Goal: Task Accomplishment & Management: Complete application form

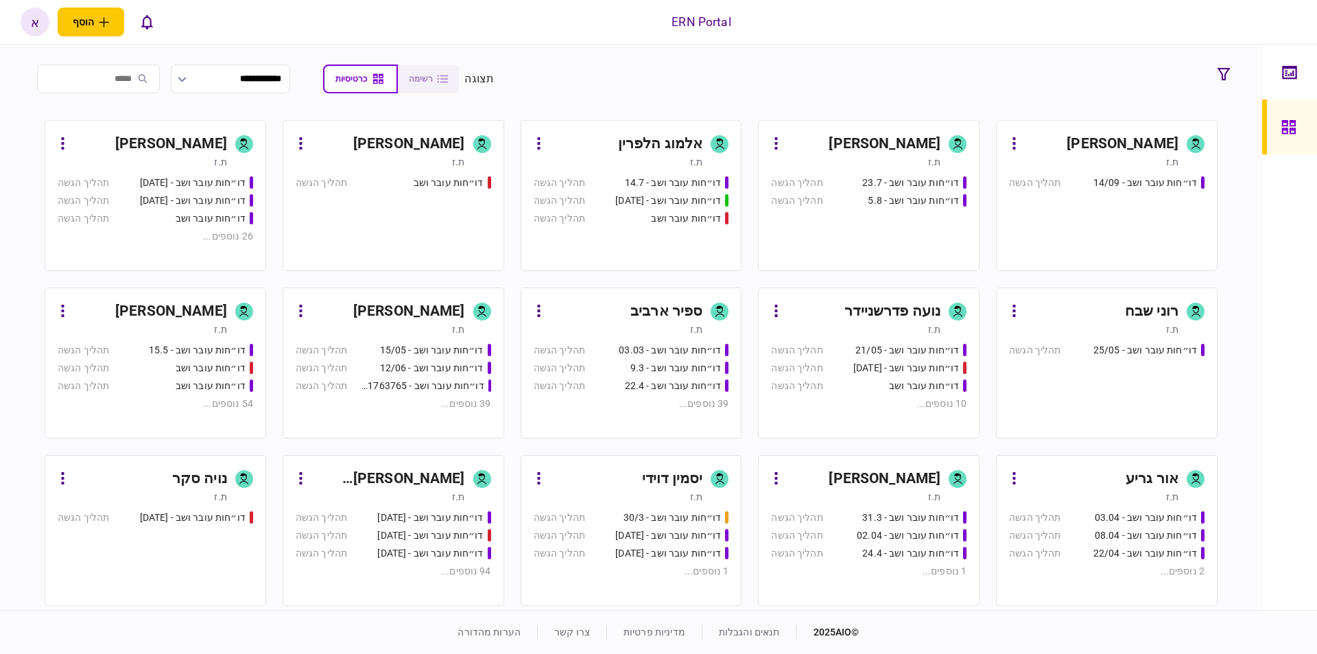
click at [448, 481] on div "[PERSON_NAME] [PERSON_NAME]" at bounding box center [388, 479] width 154 height 22
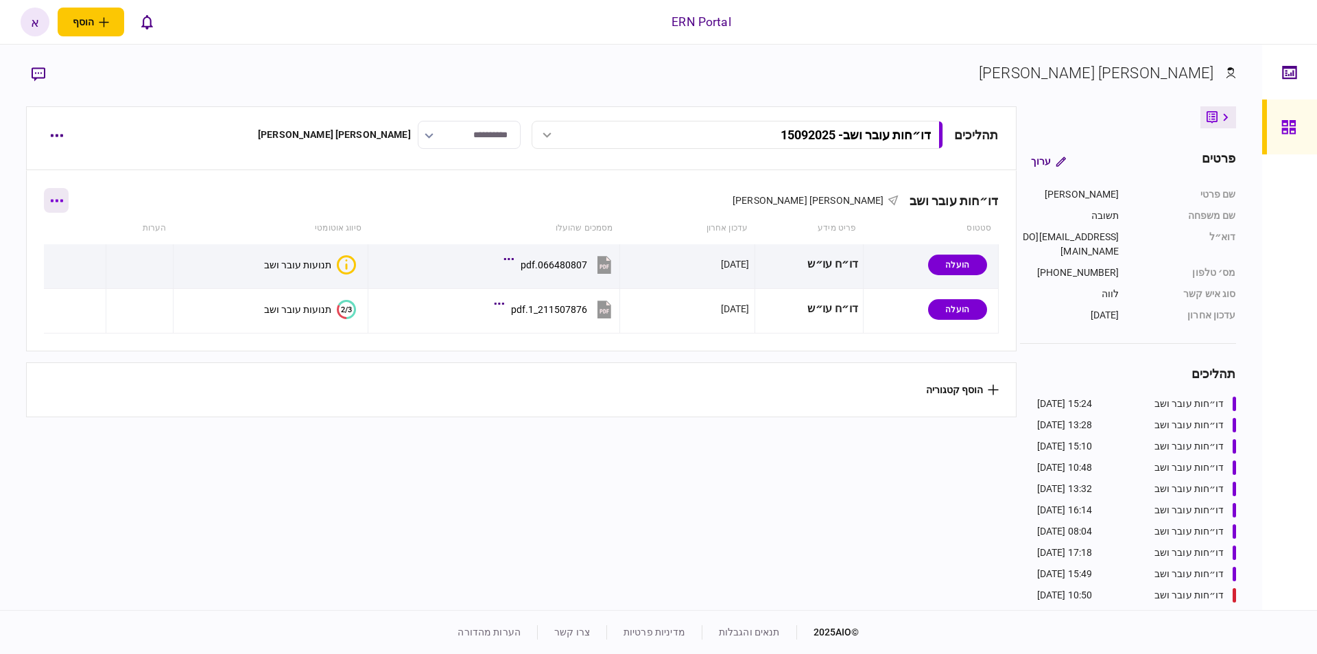
click at [58, 202] on button "button" at bounding box center [56, 200] width 25 height 25
click at [121, 262] on li "הוסף מסמך" at bounding box center [66, 258] width 111 height 30
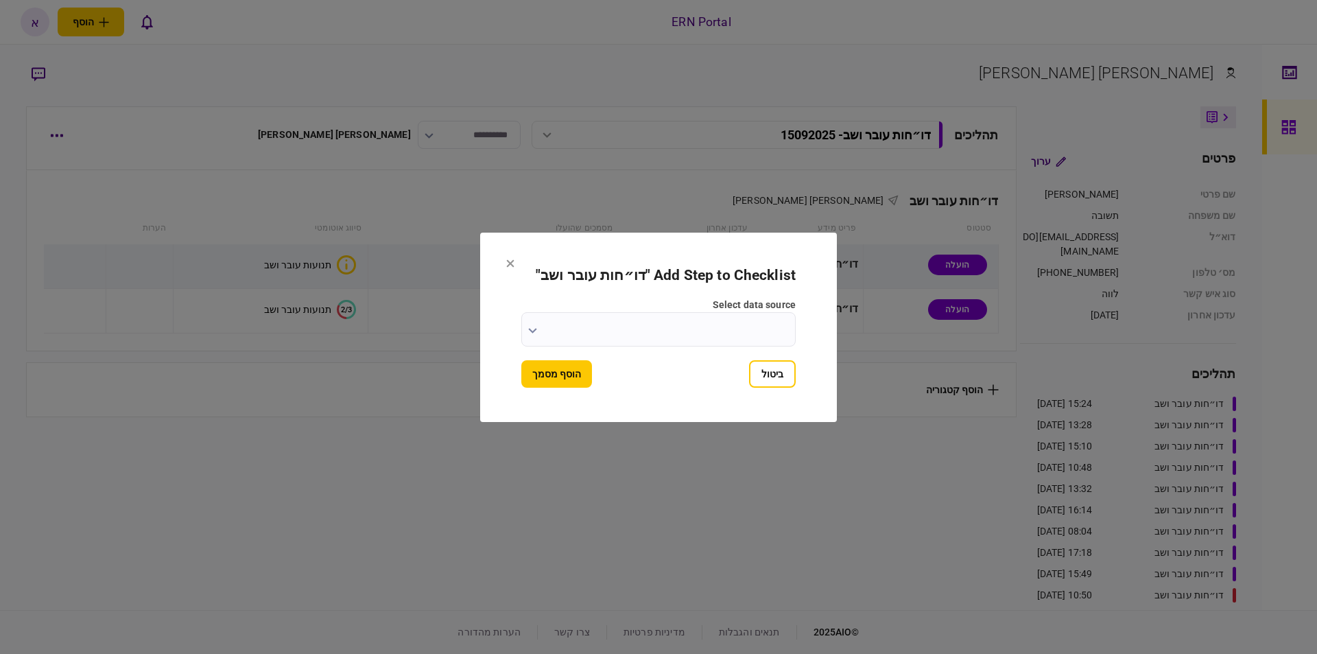
click at [761, 329] on input "select data source" at bounding box center [658, 329] width 274 height 34
paste input "********"
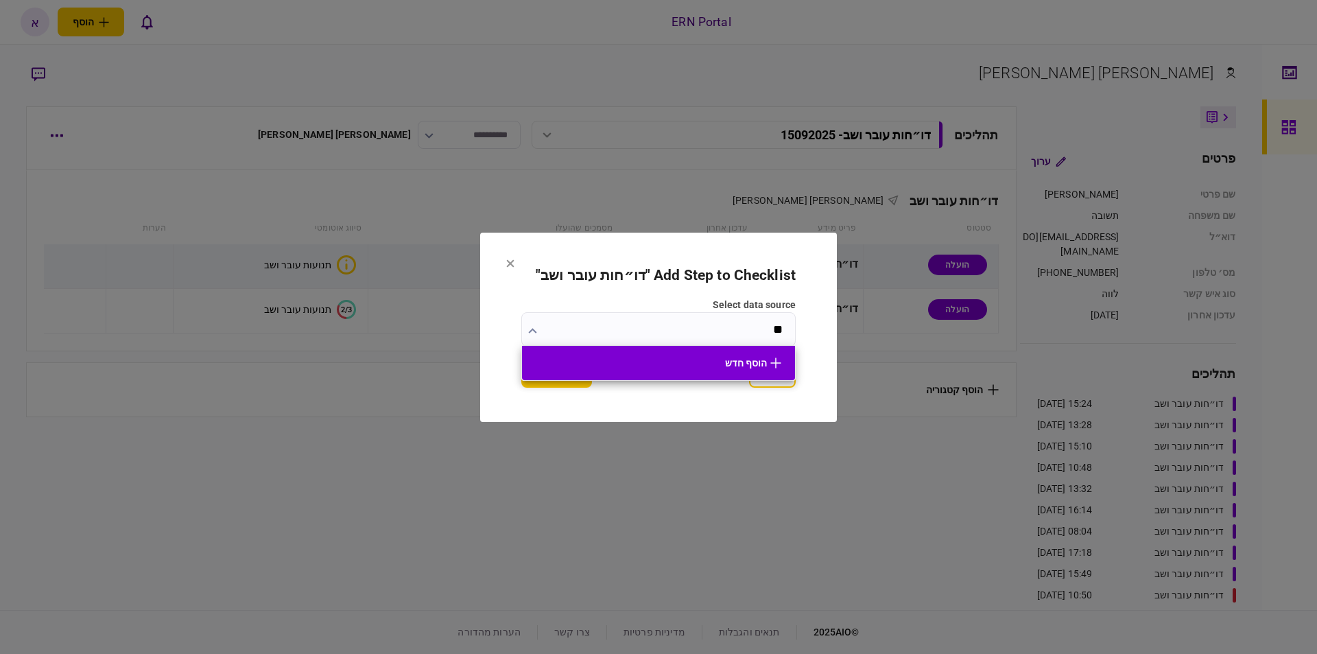
type input "*"
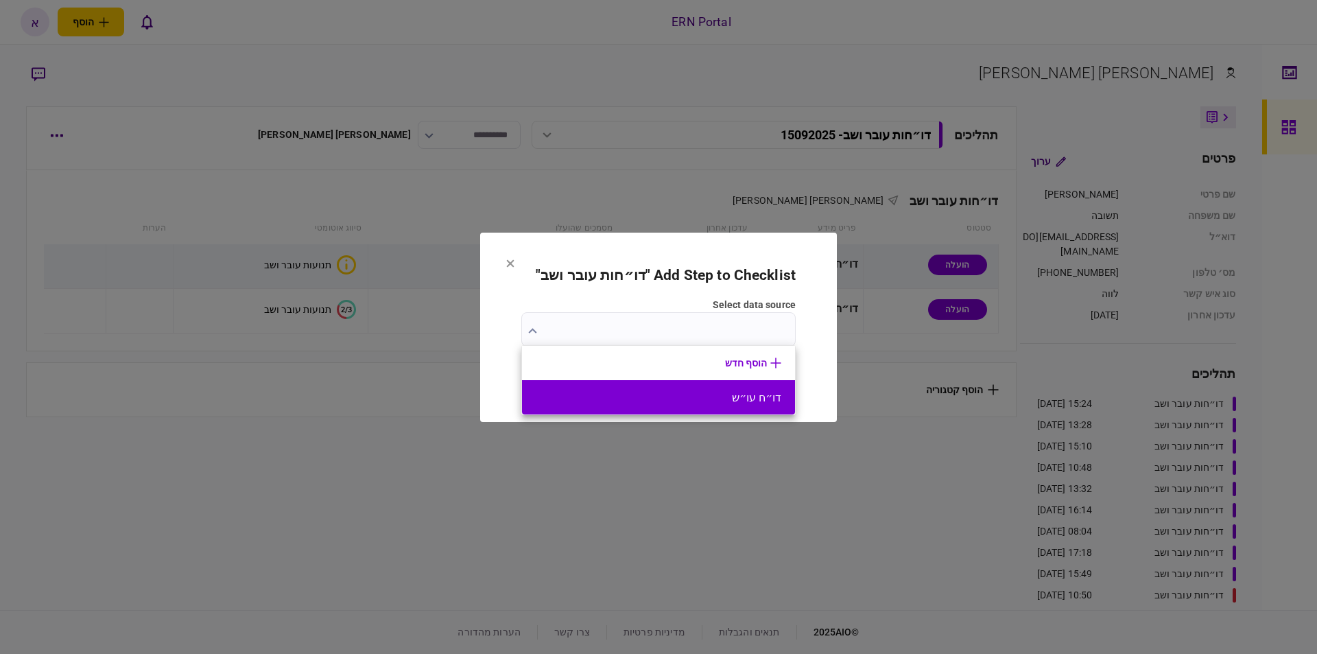
click at [751, 395] on button "דו״ח עו״ש" at bounding box center [659, 397] width 246 height 13
type input "*********"
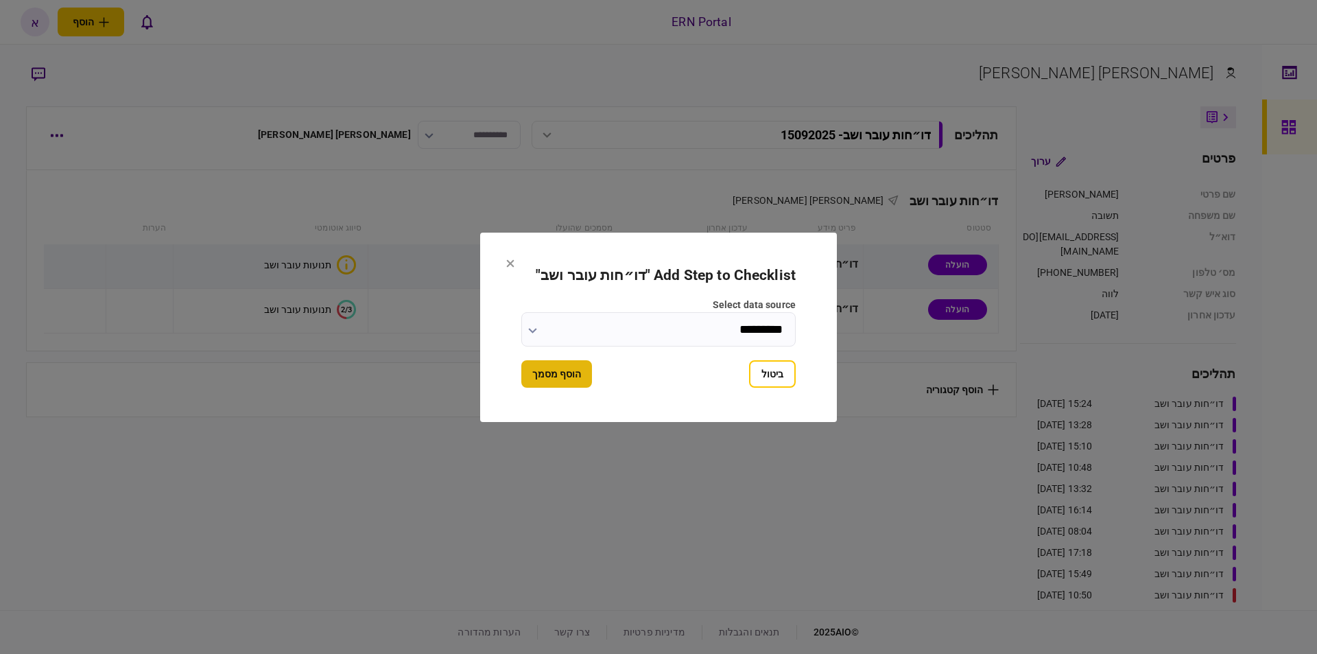
click at [555, 366] on button "הוסף מסמך" at bounding box center [556, 373] width 71 height 27
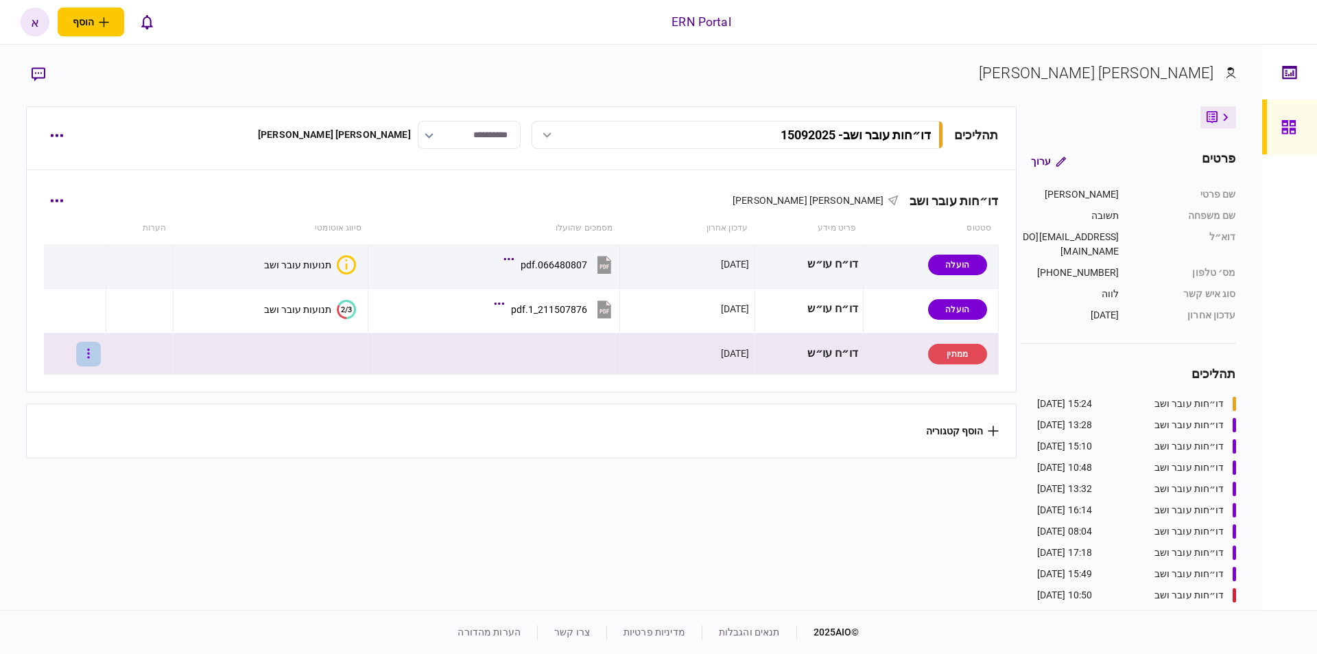
click at [96, 354] on button "button" at bounding box center [88, 354] width 25 height 25
click at [69, 497] on span "העלה קובץ" at bounding box center [91, 502] width 53 height 16
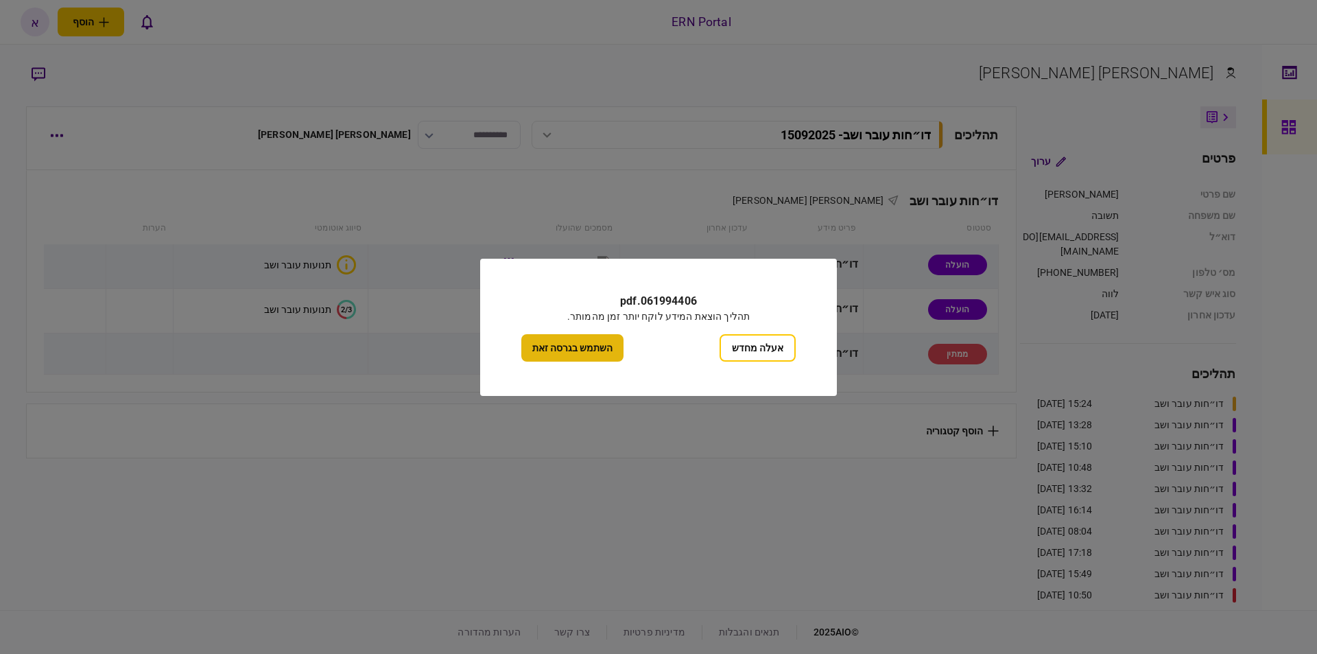
click at [561, 334] on button "השתמש בגרסה זאת" at bounding box center [572, 347] width 102 height 27
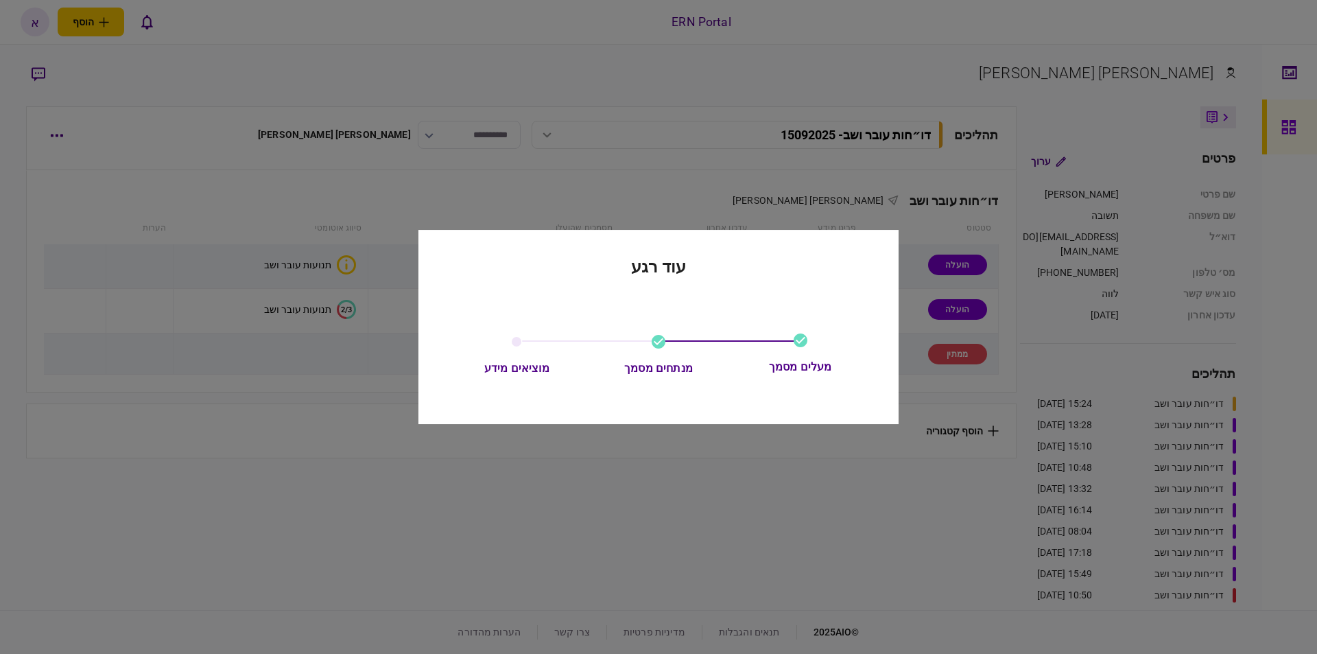
click at [966, 137] on div at bounding box center [658, 327] width 1317 height 654
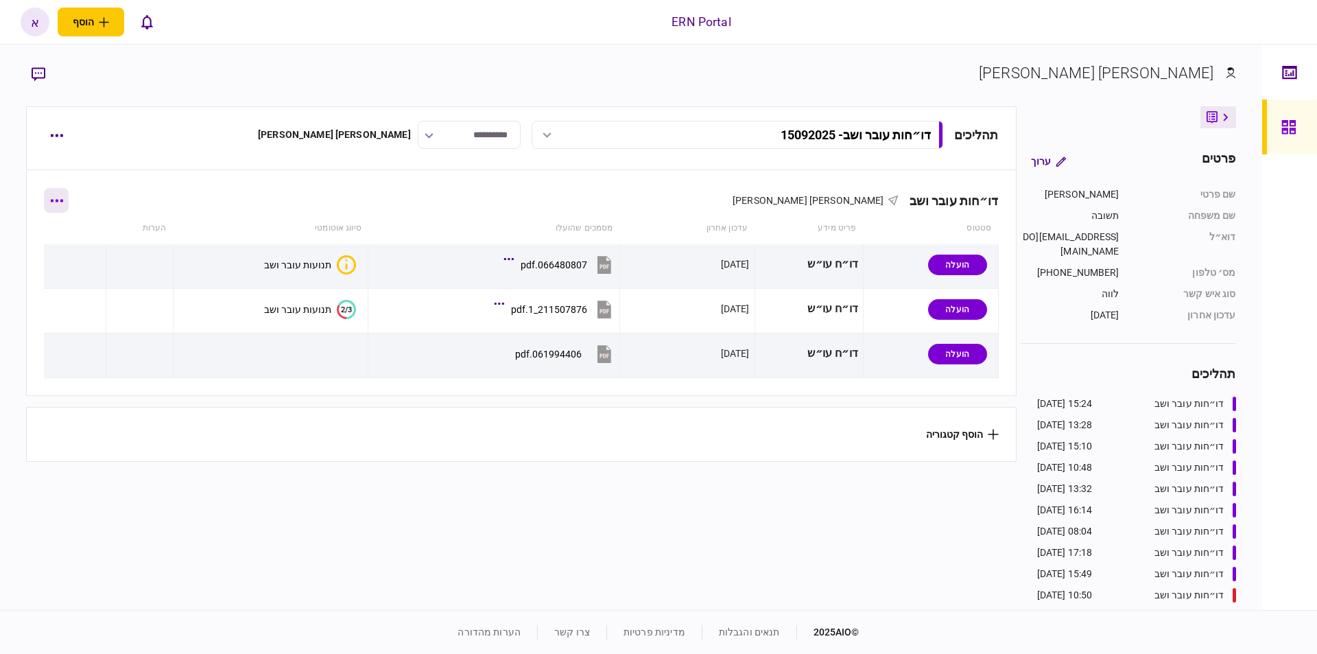
click at [61, 194] on button "button" at bounding box center [56, 200] width 25 height 25
click at [97, 261] on span "הוסף מסמך" at bounding box center [80, 258] width 55 height 16
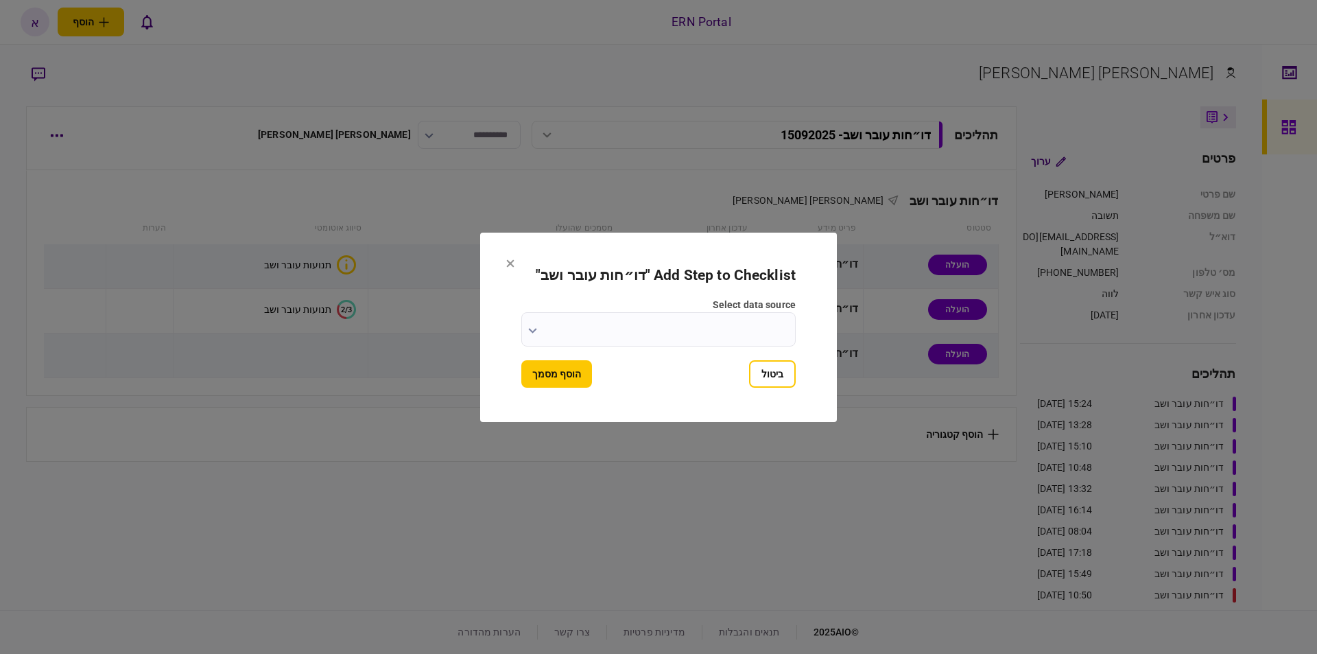
click at [770, 325] on input "select data source" at bounding box center [658, 329] width 274 height 34
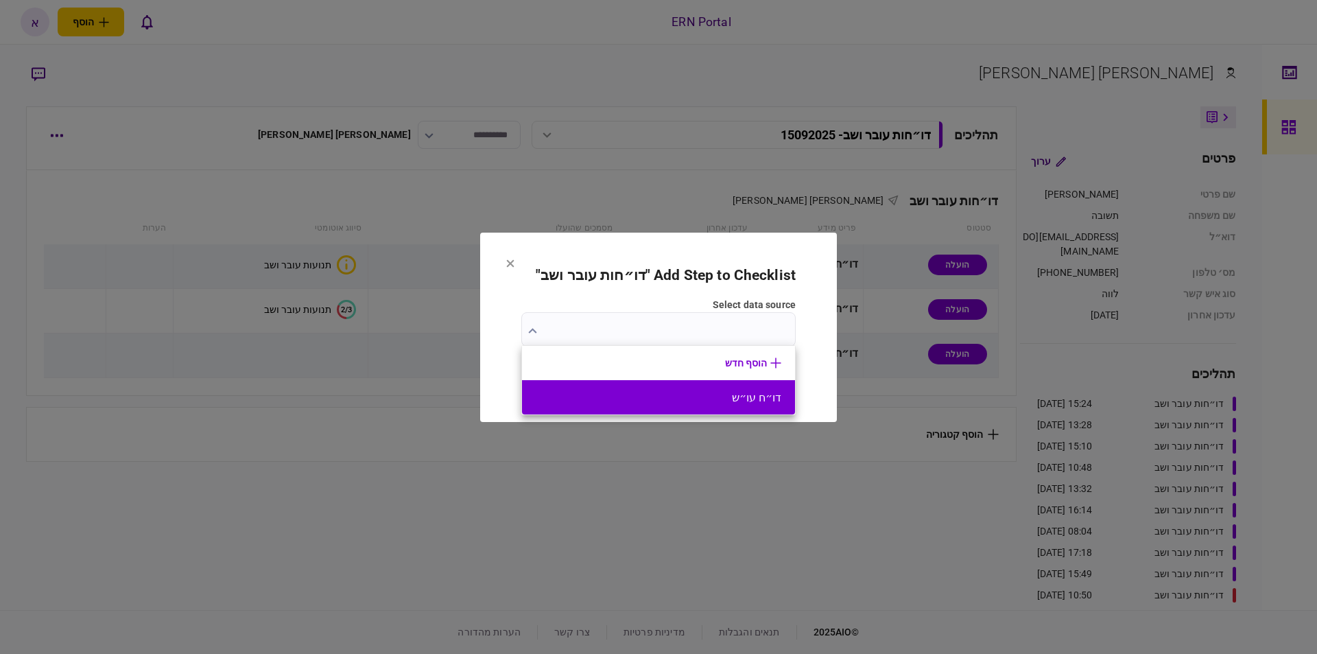
click at [772, 405] on li "דו״ח עו״ש" at bounding box center [658, 397] width 273 height 34
type input "*********"
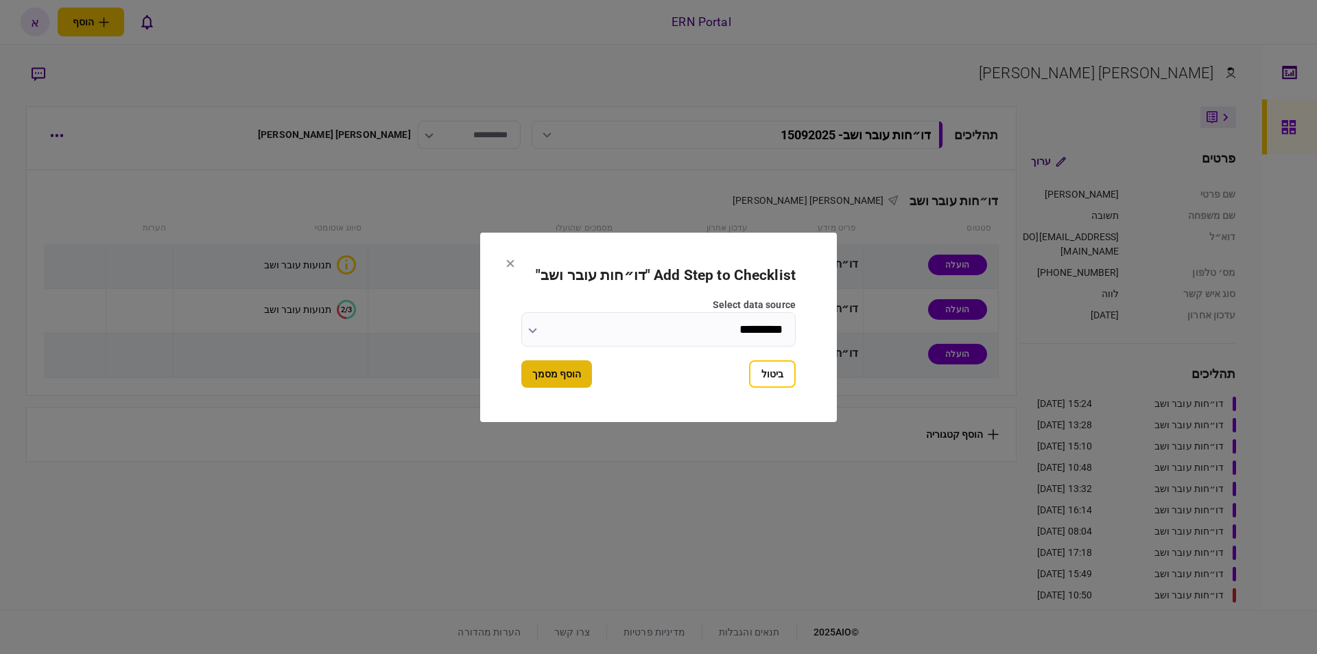
click at [564, 378] on button "הוסף מסמך" at bounding box center [556, 373] width 71 height 27
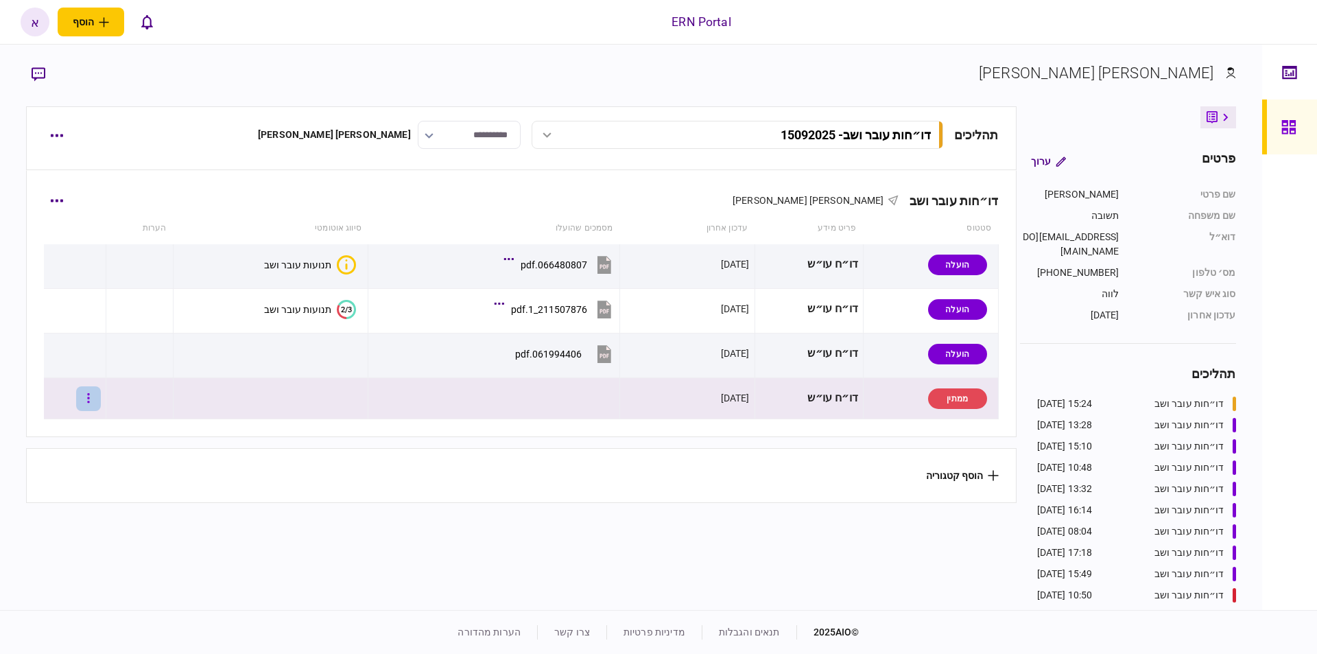
click at [101, 401] on button "button" at bounding box center [88, 398] width 25 height 25
click at [110, 543] on span "העלה קובץ" at bounding box center [91, 546] width 53 height 16
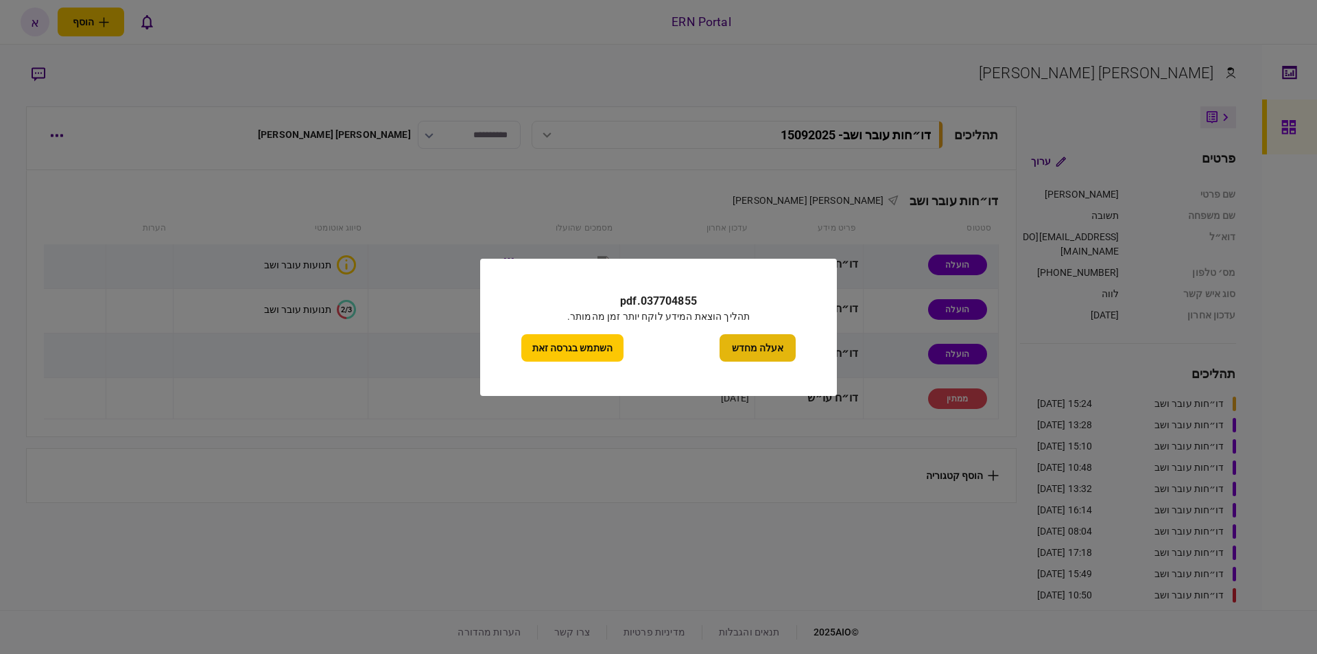
click at [751, 338] on button "אעלה מחדש" at bounding box center [757, 347] width 76 height 27
